Goal: Task Accomplishment & Management: Use online tool/utility

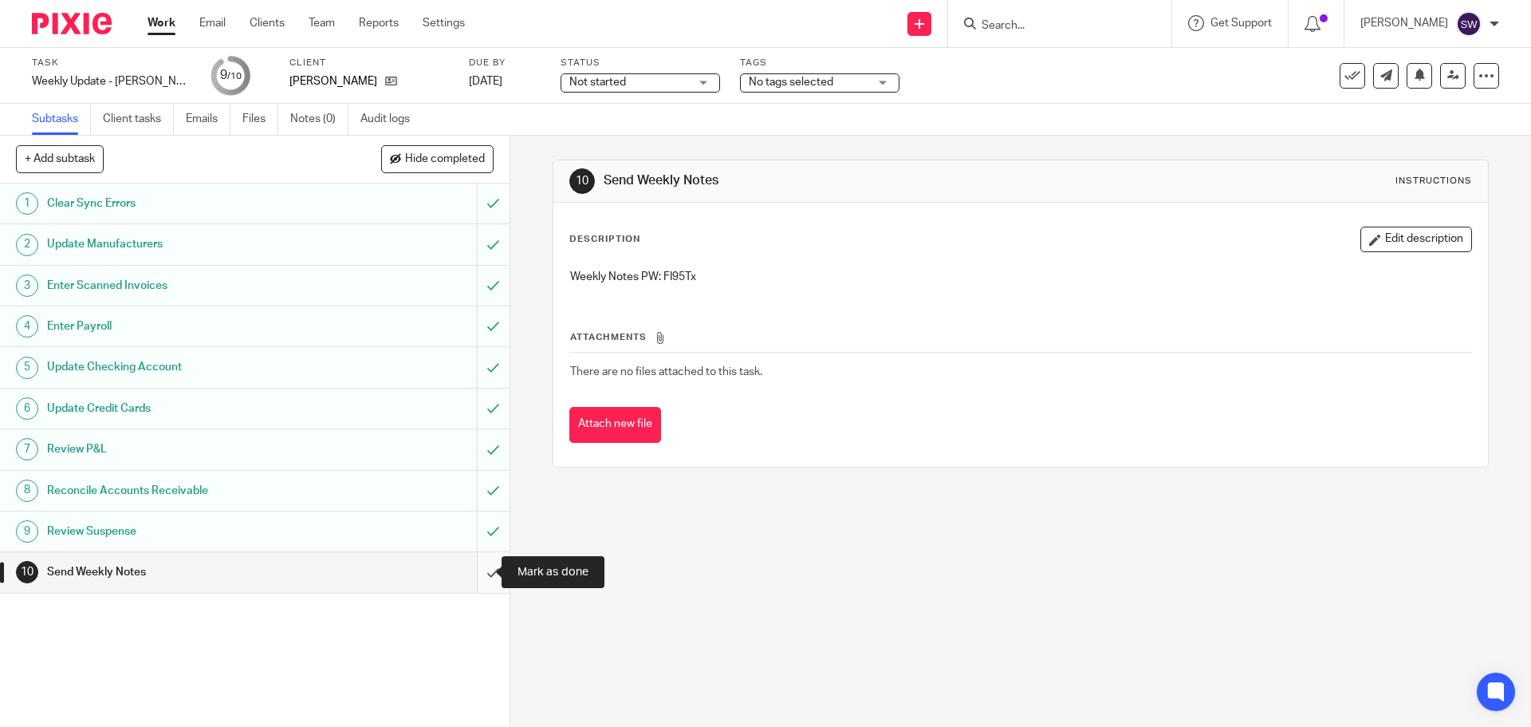
click at [483, 565] on input "submit" at bounding box center [255, 572] width 510 height 40
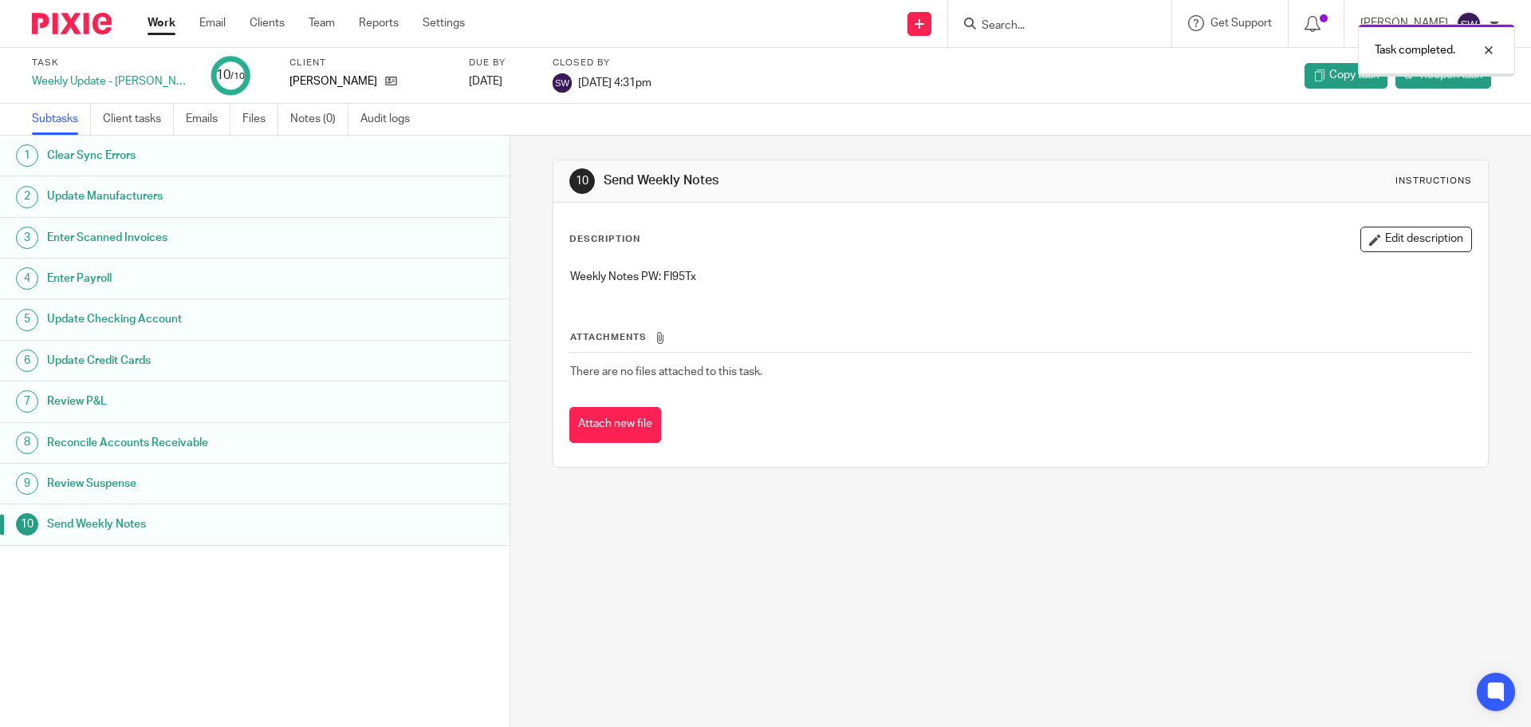
click at [167, 30] on link "Work" at bounding box center [162, 23] width 28 height 16
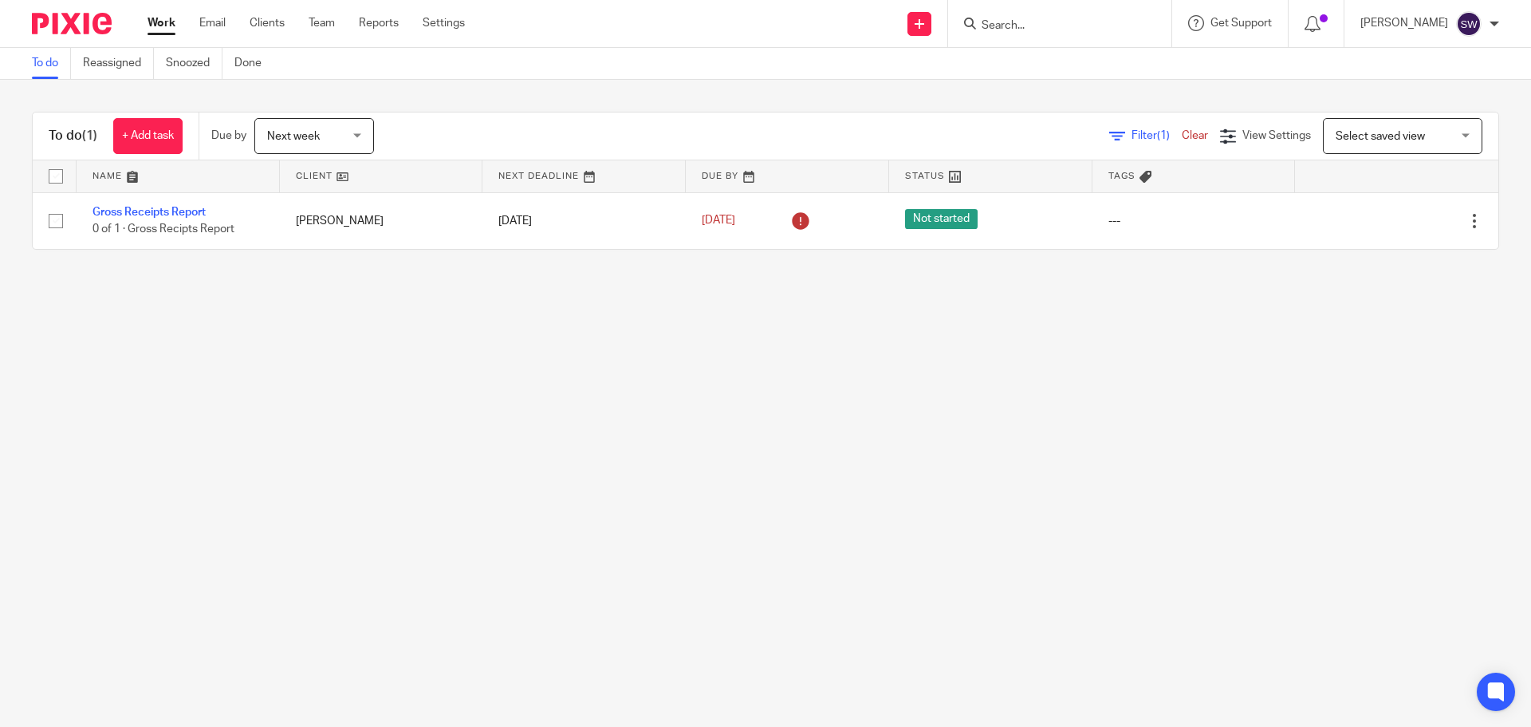
click at [306, 470] on main "To do Reassigned Snoozed Done To do (1) + Add task Due by Next week Next week […" at bounding box center [765, 363] width 1531 height 727
click at [581, 403] on main "To do Reassigned Snoozed Done To do (1) + Add task Due by Next week Next week […" at bounding box center [765, 363] width 1531 height 727
click at [335, 389] on main "To do Reassigned Snoozed Done To do (1) + Add task Due by Next week Next week […" at bounding box center [765, 363] width 1531 height 727
